Goal: Transaction & Acquisition: Subscribe to service/newsletter

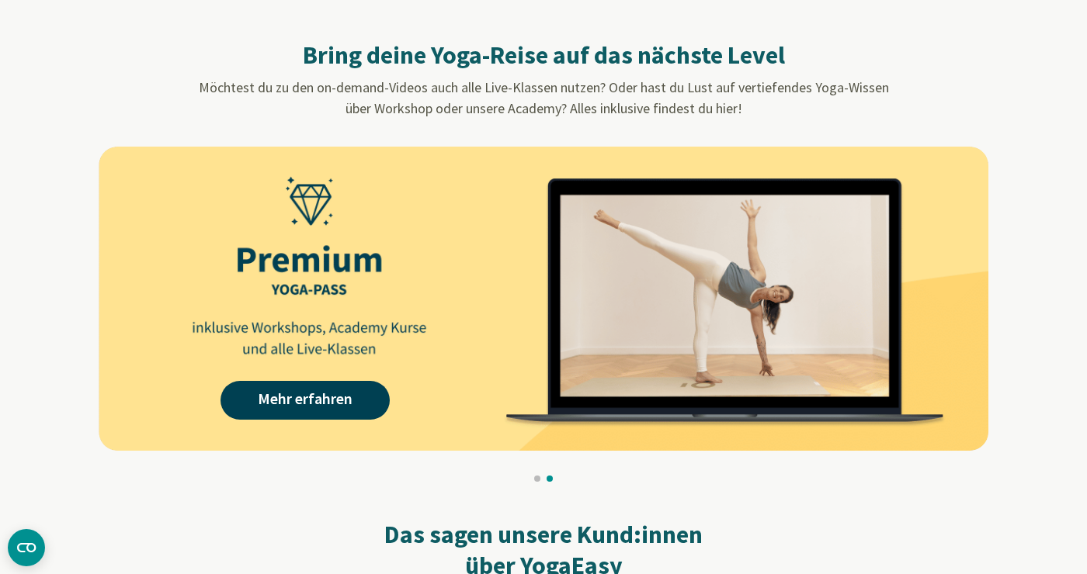
scroll to position [1407, 0]
click at [764, 366] on img at bounding box center [543, 299] width 889 height 304
click at [328, 402] on link "Mehr erfahren" at bounding box center [304, 400] width 169 height 39
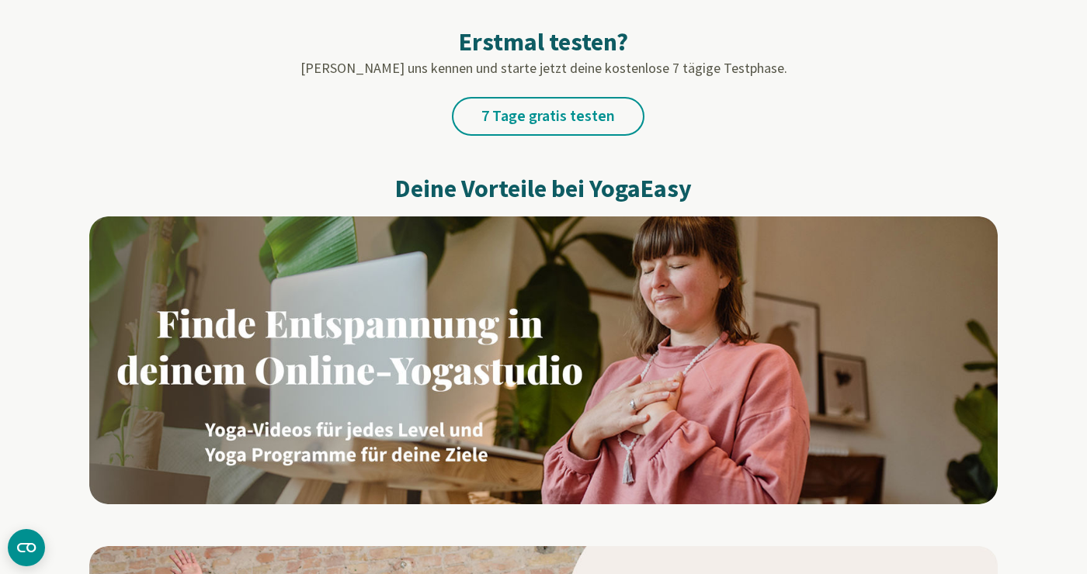
scroll to position [871, 0]
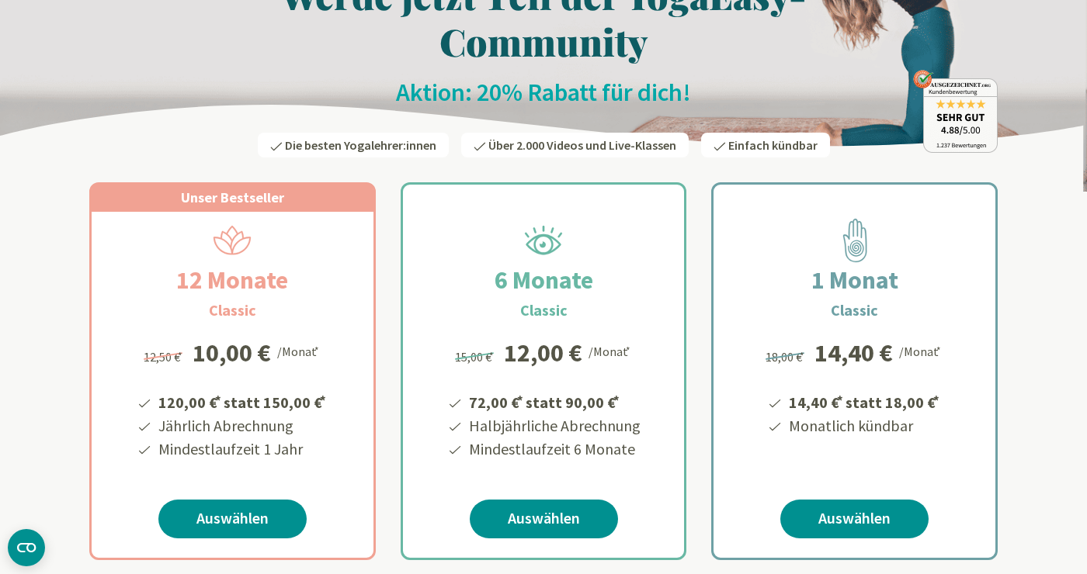
scroll to position [104, 0]
